Goal: Task Accomplishment & Management: Use online tool/utility

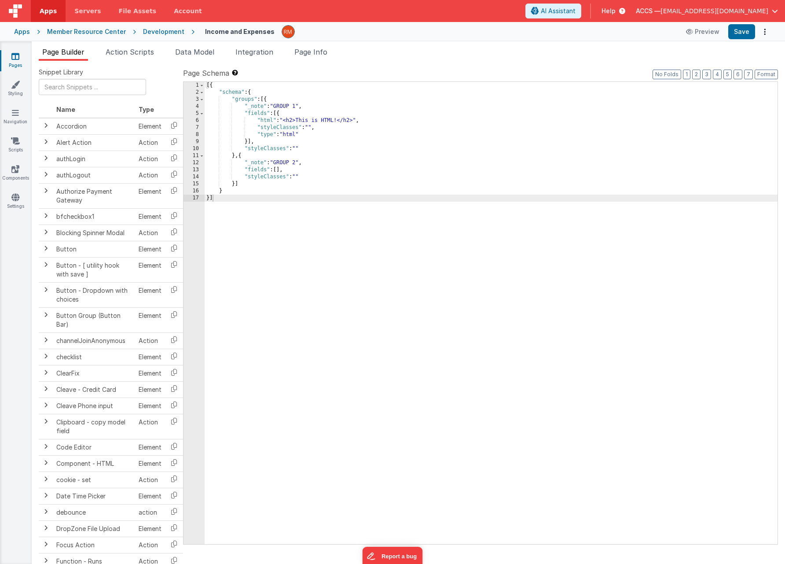
click at [14, 64] on link "Pages" at bounding box center [16, 61] width 32 height 18
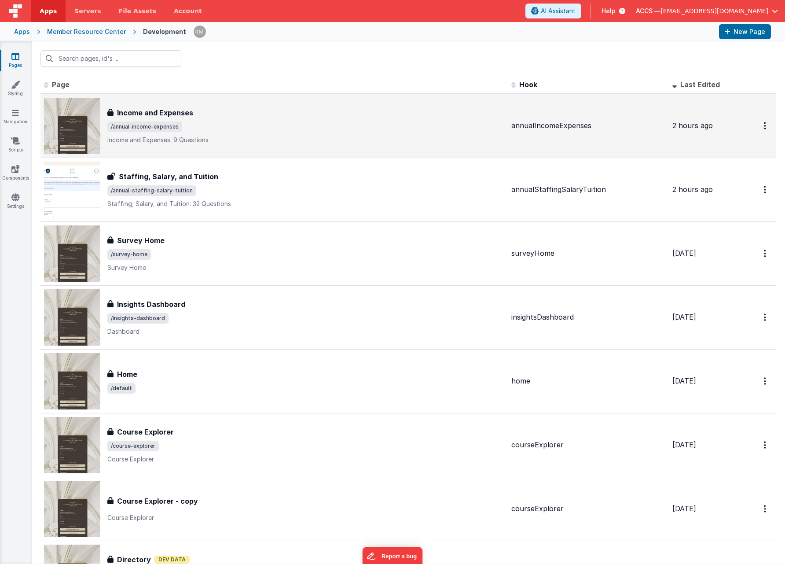
click at [197, 131] on span "/annual-income-expenses" at bounding box center [305, 126] width 397 height 11
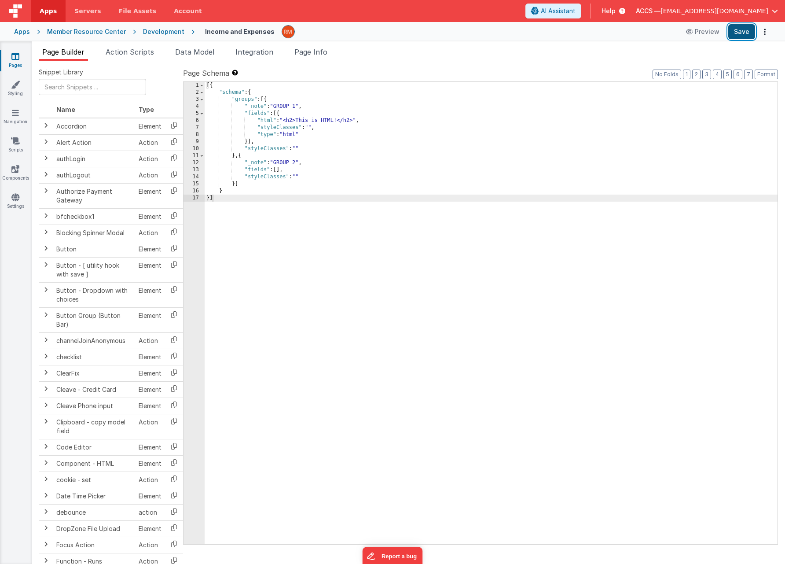
click at [748, 33] on button "Save" at bounding box center [741, 31] width 27 height 15
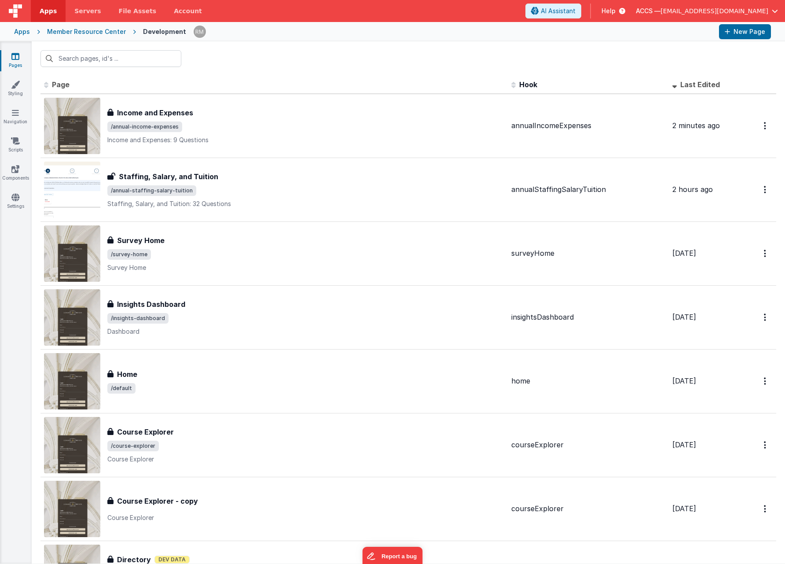
click at [54, 30] on div "Member Resource Center" at bounding box center [86, 31] width 79 height 9
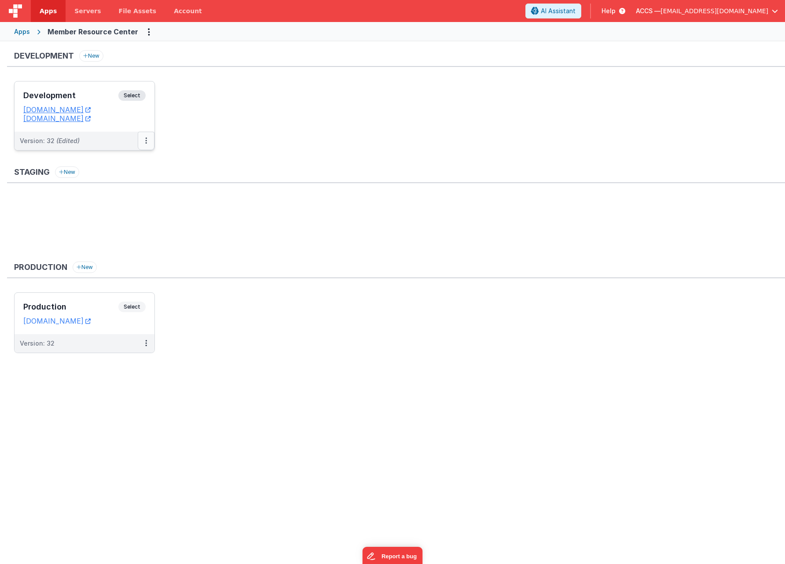
click at [144, 140] on button at bounding box center [146, 141] width 17 height 18
click at [122, 193] on link "Deploy..." at bounding box center [115, 192] width 77 height 16
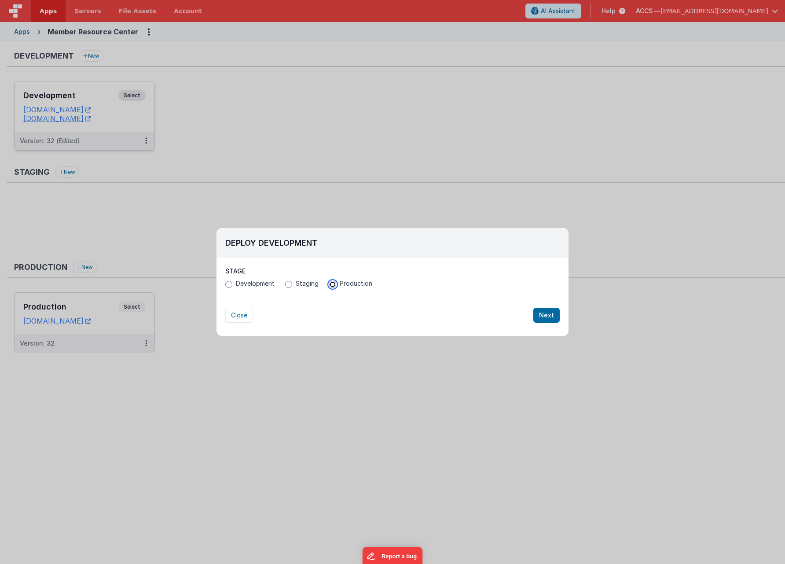
click at [331, 286] on input "Production" at bounding box center [332, 284] width 7 height 7
radio input "true"
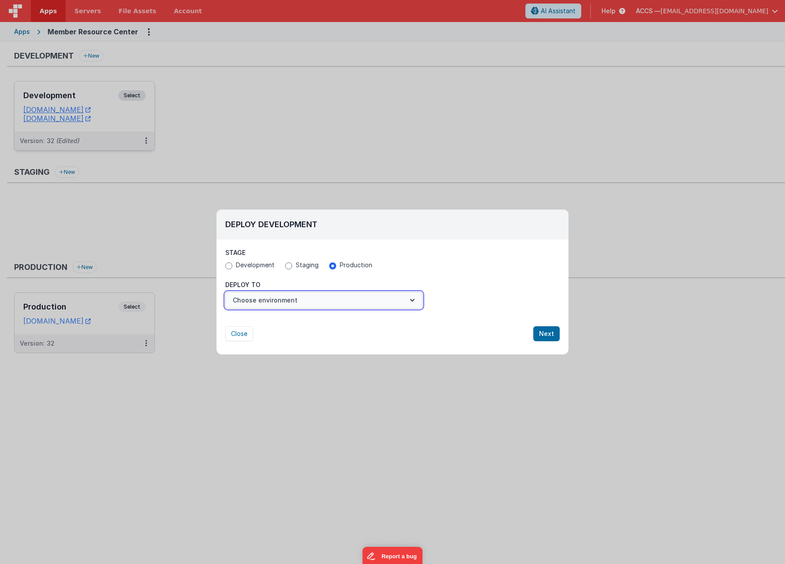
click at [358, 297] on button "Choose environment" at bounding box center [323, 300] width 197 height 17
click at [351, 320] on link "Production" at bounding box center [323, 322] width 197 height 16
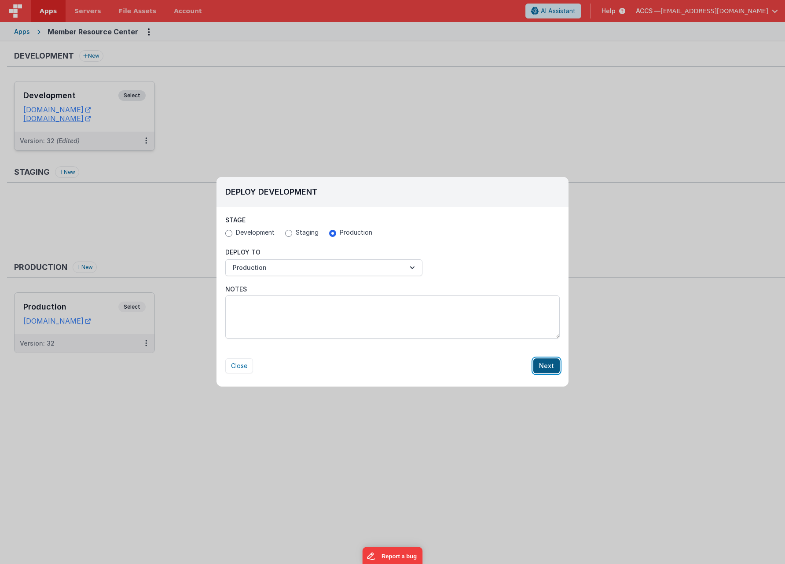
click at [540, 365] on button "Next" at bounding box center [546, 365] width 26 height 15
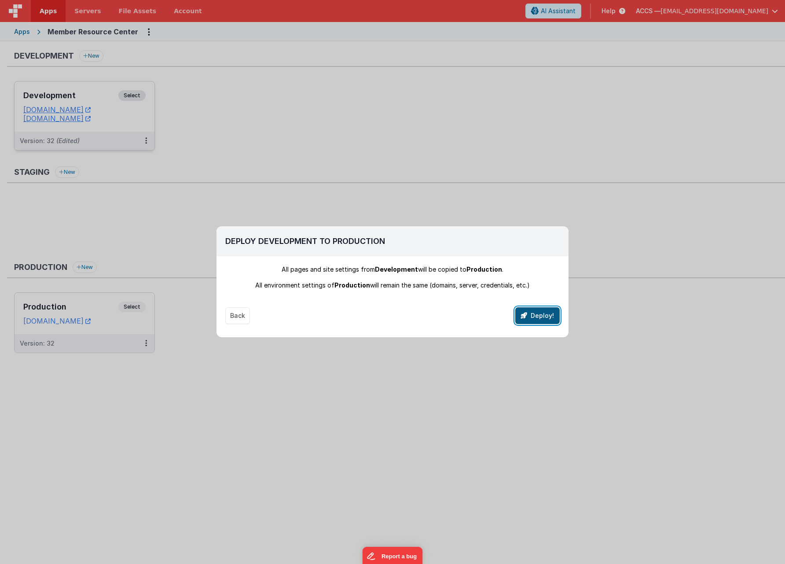
click at [533, 320] on button "Deploy!" at bounding box center [537, 315] width 44 height 17
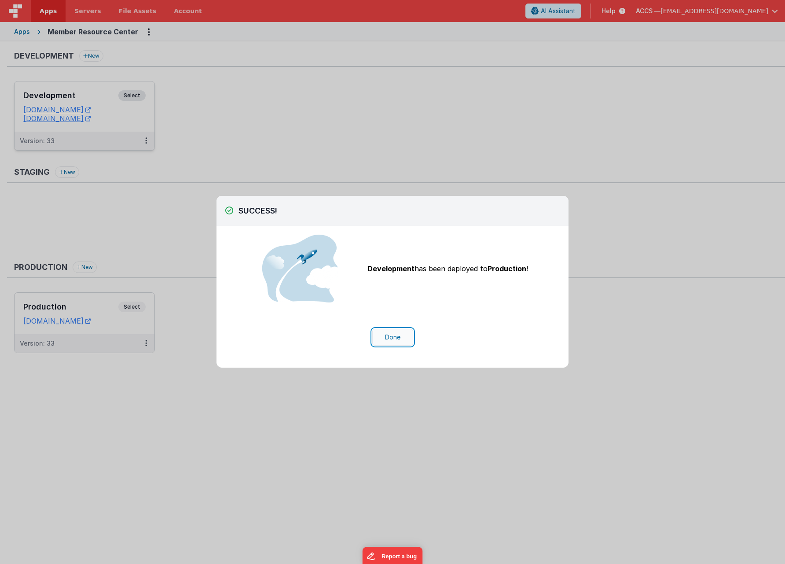
click at [394, 342] on button "Done" at bounding box center [392, 337] width 41 height 17
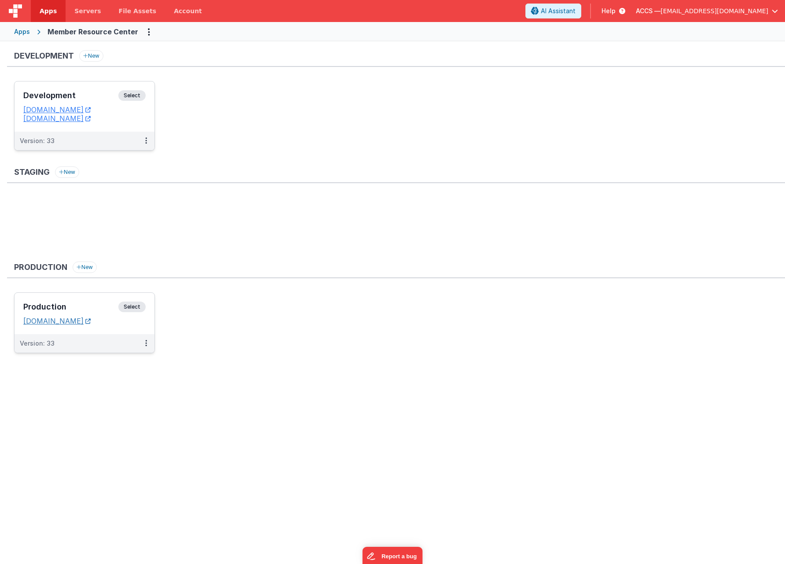
click at [91, 324] on link "[DOMAIN_NAME]" at bounding box center [56, 320] width 67 height 9
click at [96, 86] on div "Development Select URLs [DOMAIN_NAME] [DOMAIN_NAME]" at bounding box center [85, 106] width 140 height 50
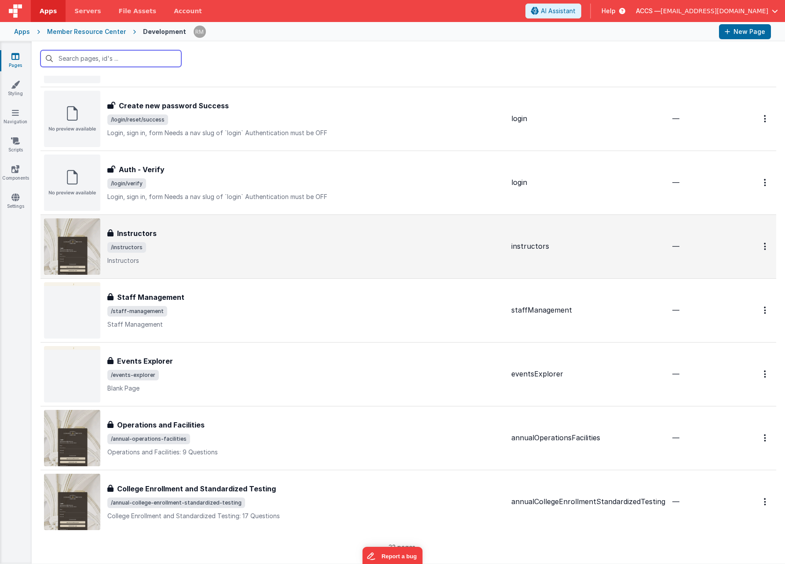
scroll to position [1615, 0]
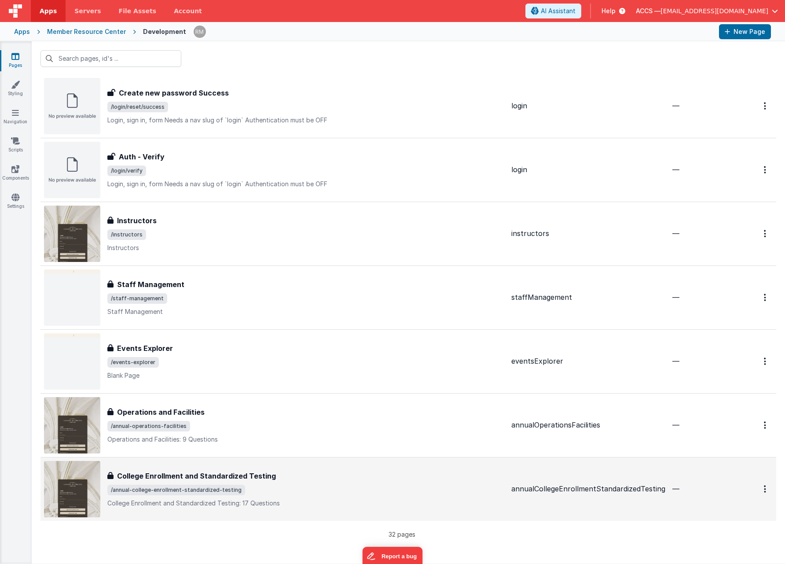
click at [486, 496] on div "College Enrollment and Standardized Testing College Enrollment and Standardized…" at bounding box center [305, 489] width 397 height 37
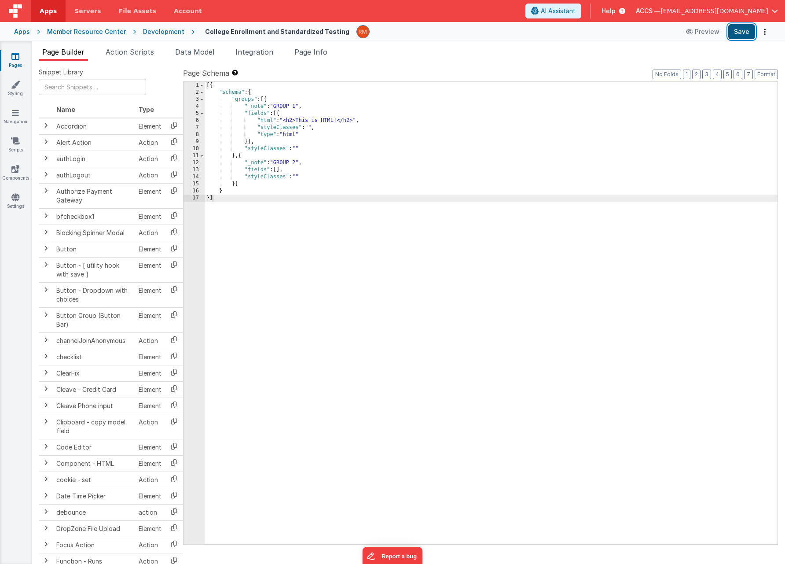
click at [734, 35] on button "Save" at bounding box center [741, 31] width 27 height 15
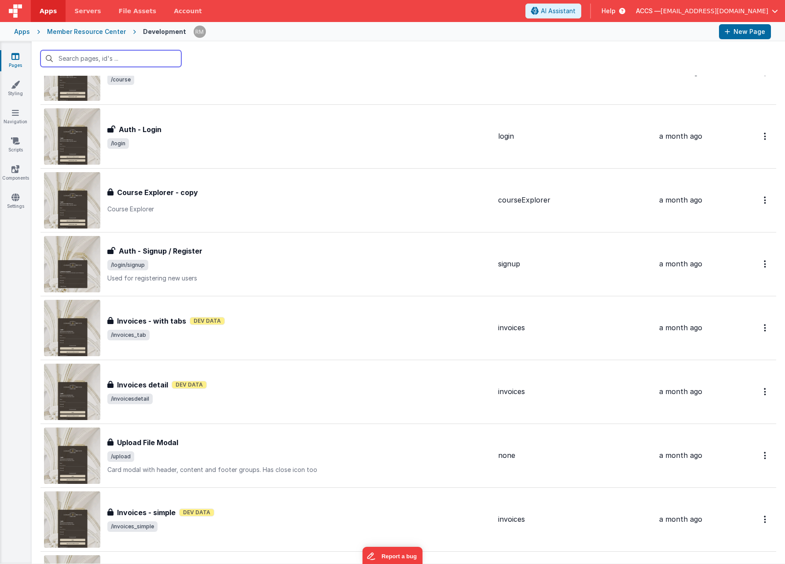
scroll to position [1615, 0]
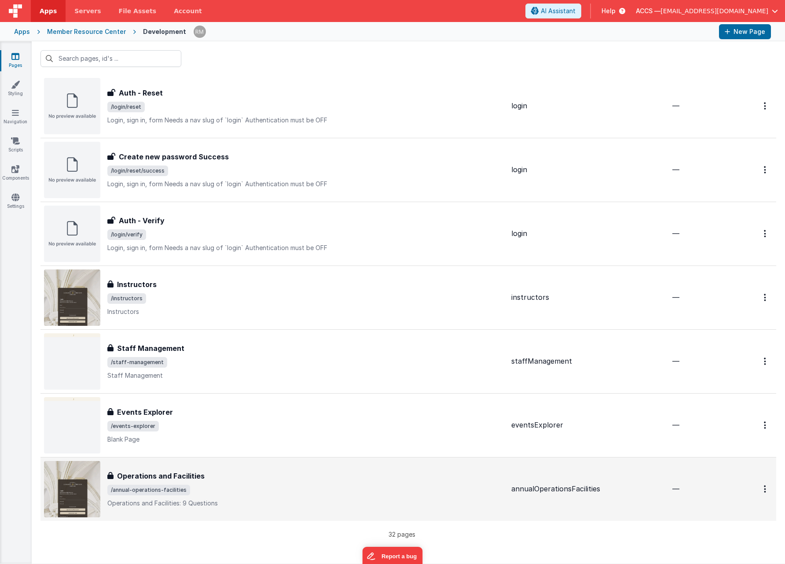
click at [400, 481] on div "Operations and Facilities" at bounding box center [305, 476] width 397 height 11
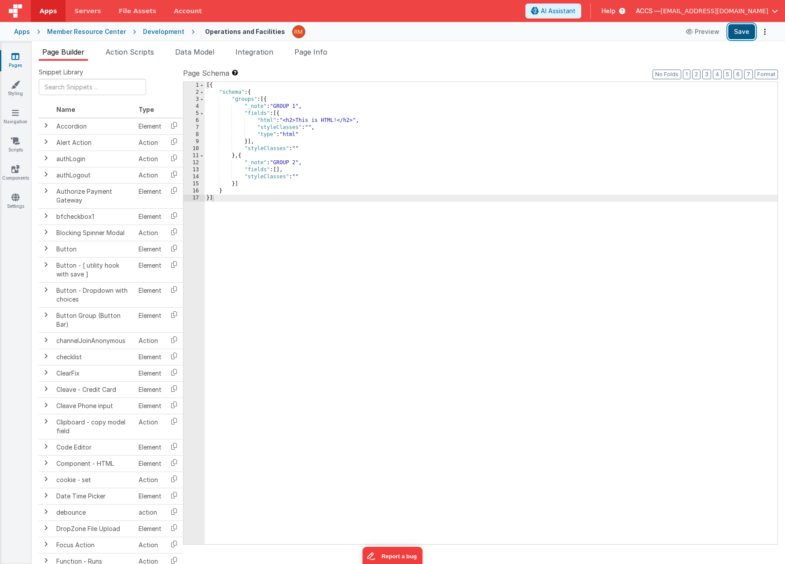
click at [746, 30] on button "Save" at bounding box center [741, 31] width 27 height 15
